Goal: Browse casually

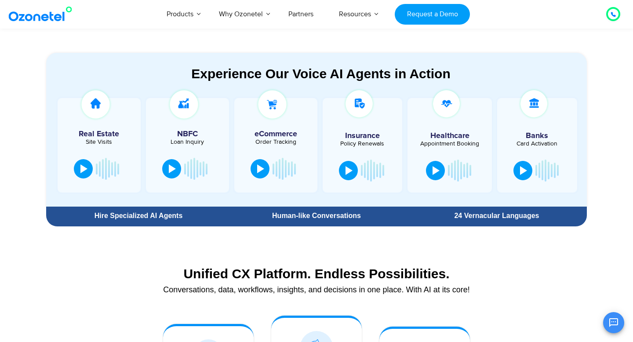
scroll to position [465, 0]
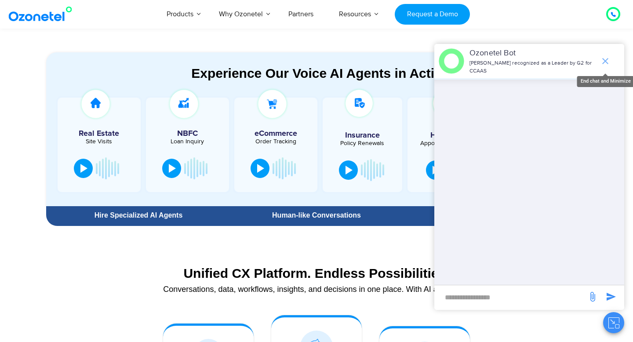
click at [605, 62] on icon "end chat or minimize" at bounding box center [605, 61] width 11 height 11
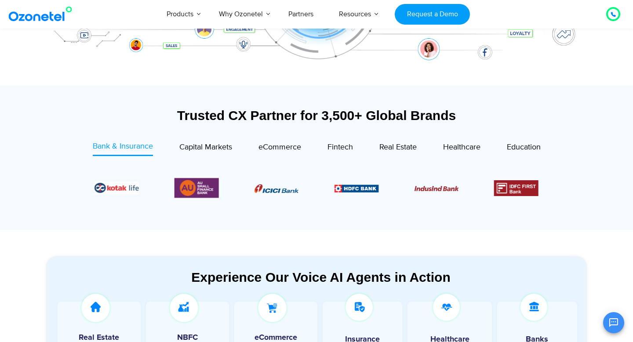
scroll to position [259, 0]
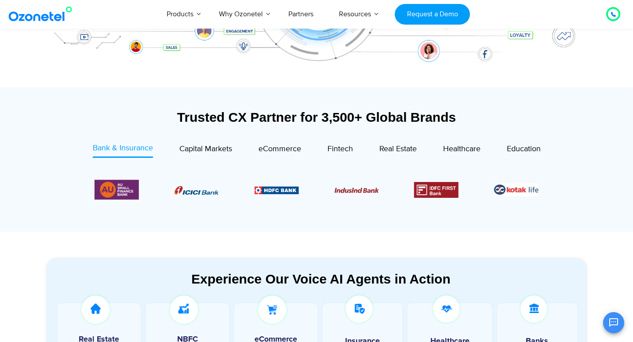
click at [612, 15] on icon at bounding box center [613, 14] width 4 height 4
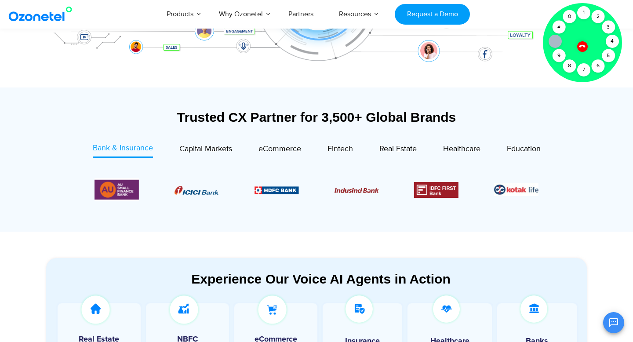
click at [584, 45] on icon at bounding box center [582, 45] width 7 height 7
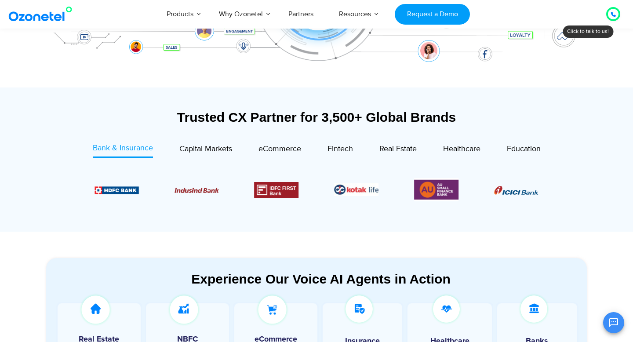
click at [576, 138] on div "Trusted CX Partner for 3,500+ Global Brands Bank & Insurance Capital Markets" at bounding box center [316, 169] width 541 height 118
click at [209, 151] on span "Capital Markets" at bounding box center [205, 149] width 53 height 10
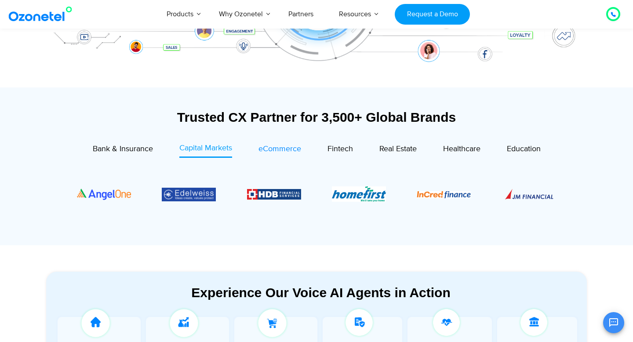
click at [262, 153] on span "eCommerce" at bounding box center [280, 149] width 43 height 10
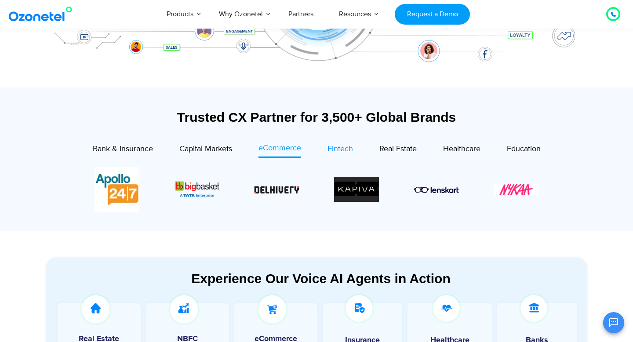
click at [329, 150] on span "Fintech" at bounding box center [341, 149] width 26 height 10
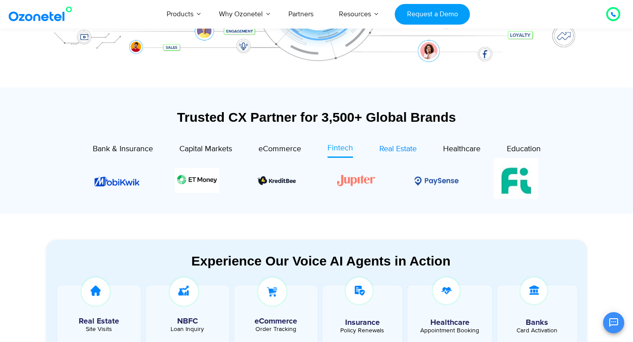
click at [383, 153] on span "Real Estate" at bounding box center [398, 149] width 37 height 10
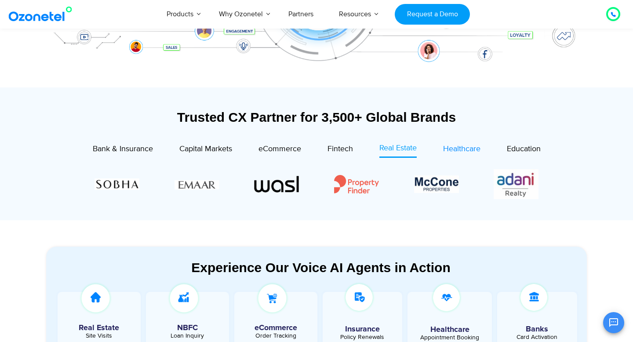
click at [453, 149] on span "Healthcare" at bounding box center [461, 149] width 37 height 10
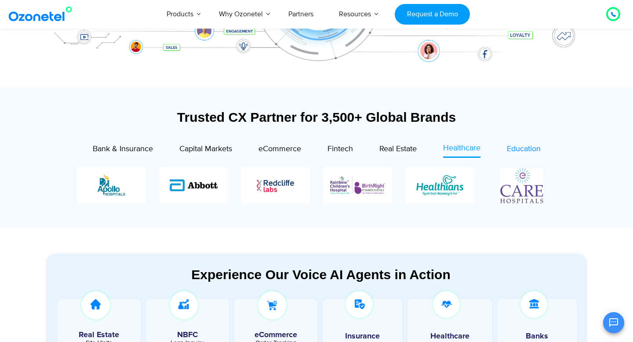
click at [508, 148] on span "Education" at bounding box center [524, 149] width 34 height 10
